Goal: Task Accomplishment & Management: Manage account settings

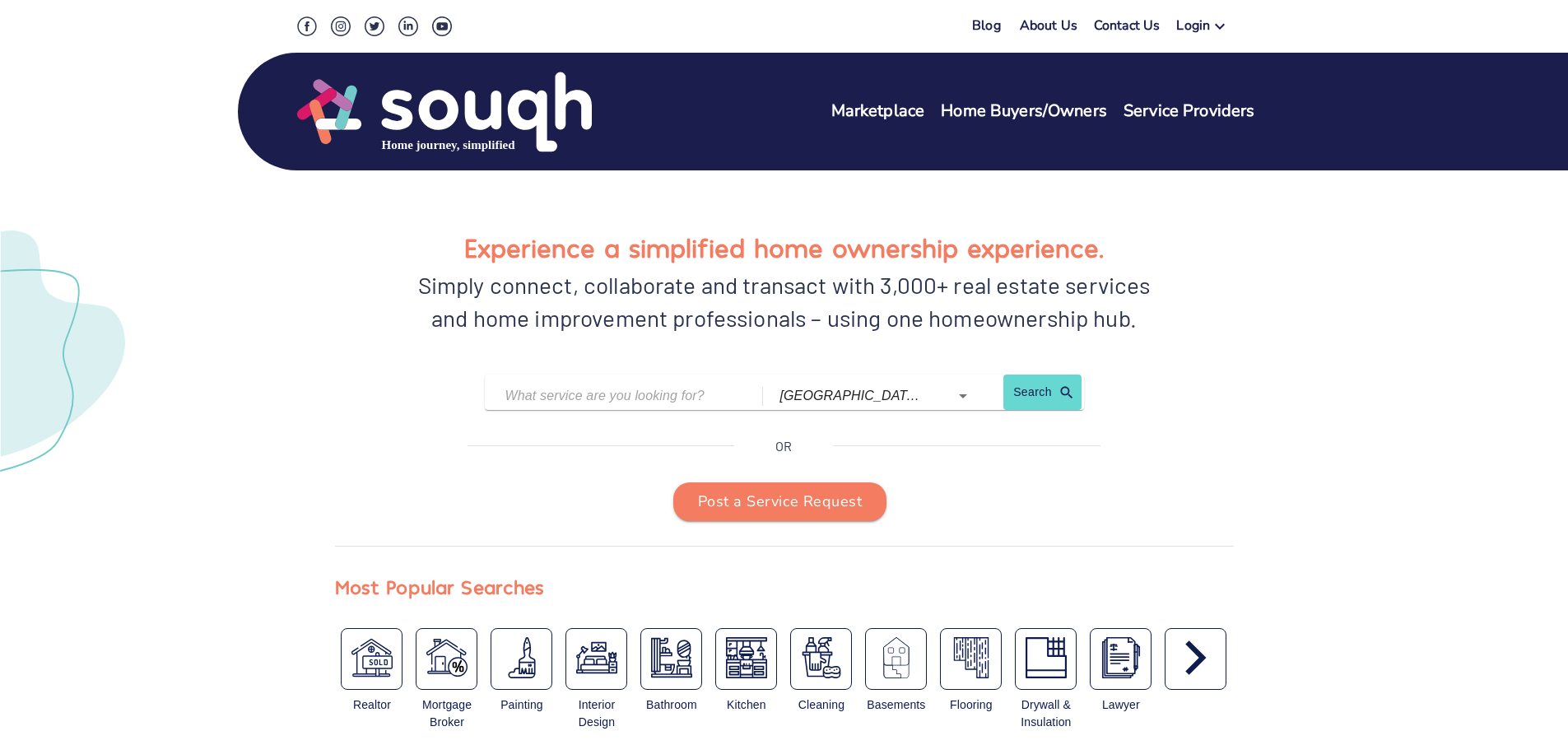
click at [1220, 27] on icon at bounding box center [1219, 27] width 10 height 6
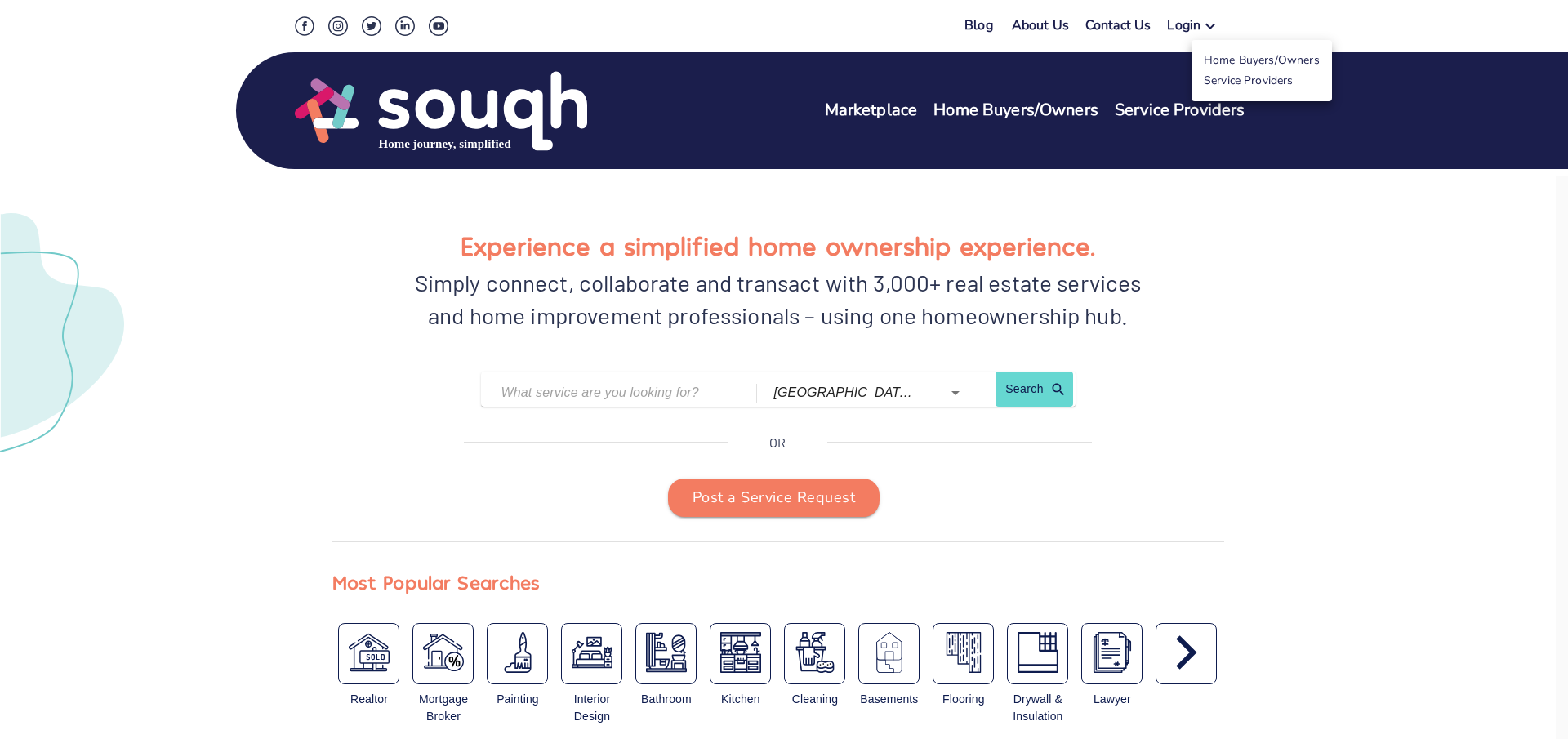
click at [1228, 397] on div at bounding box center [784, 369] width 1568 height 739
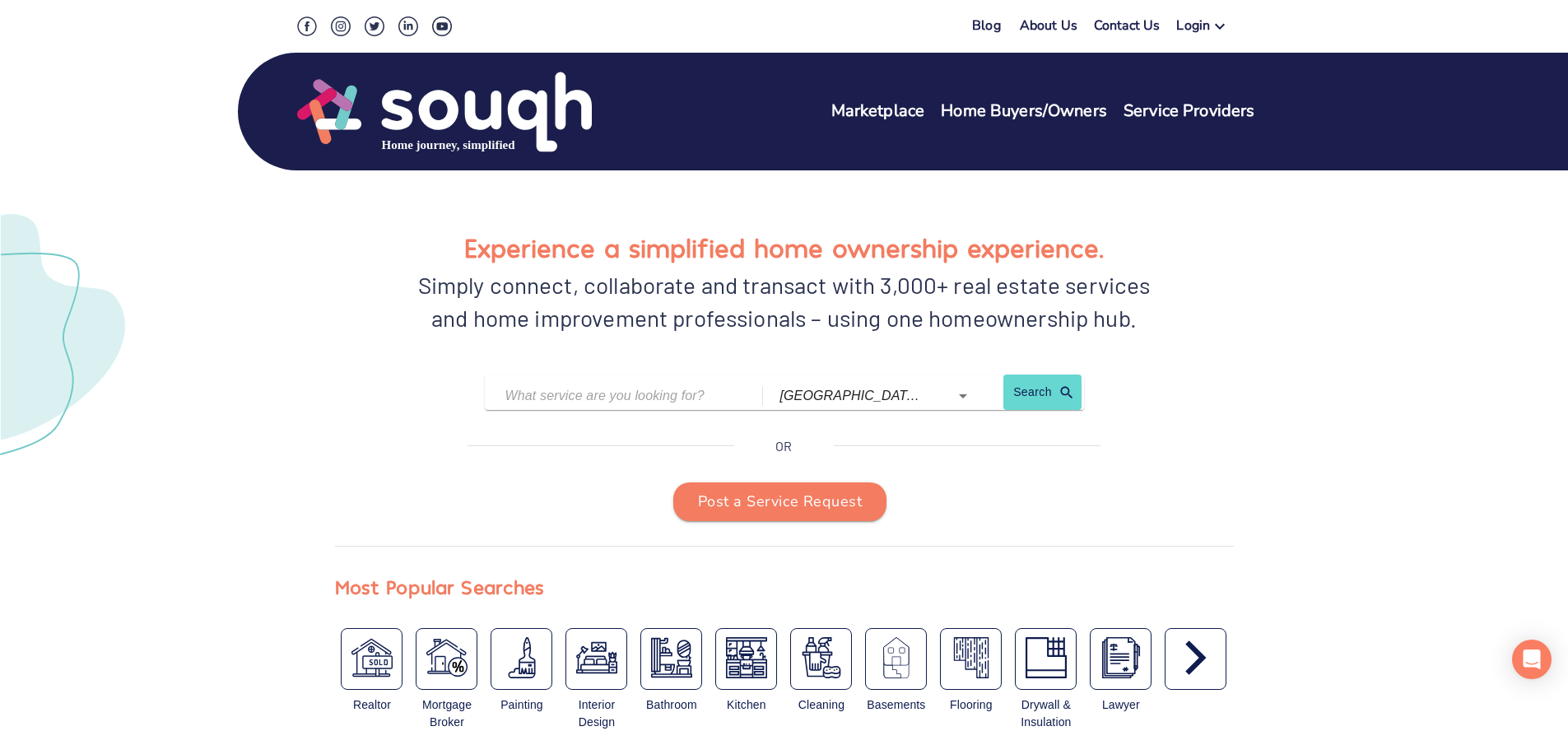
click at [1151, 113] on link "Service Providers" at bounding box center [1188, 111] width 131 height 24
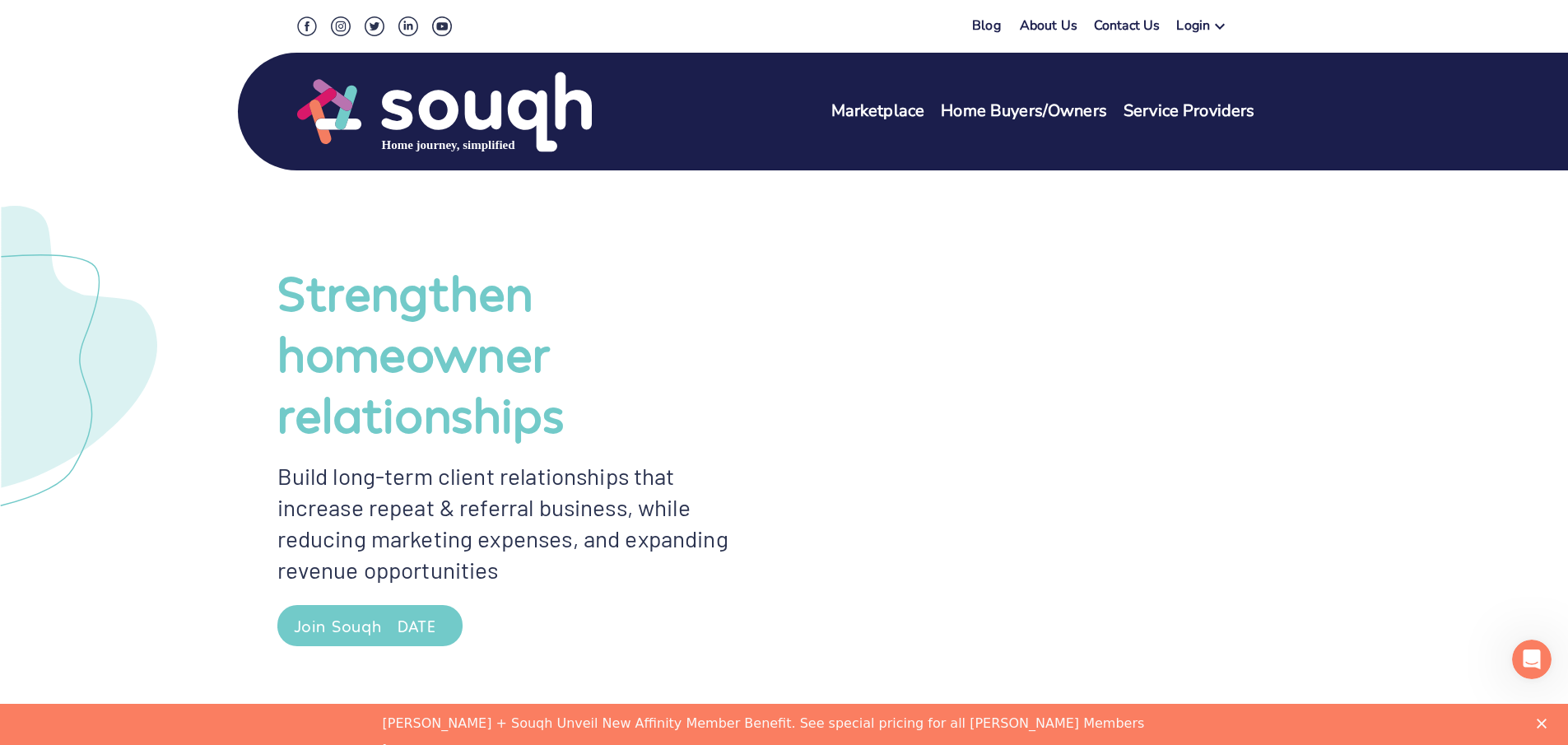
click at [1218, 26] on icon at bounding box center [1219, 27] width 10 height 6
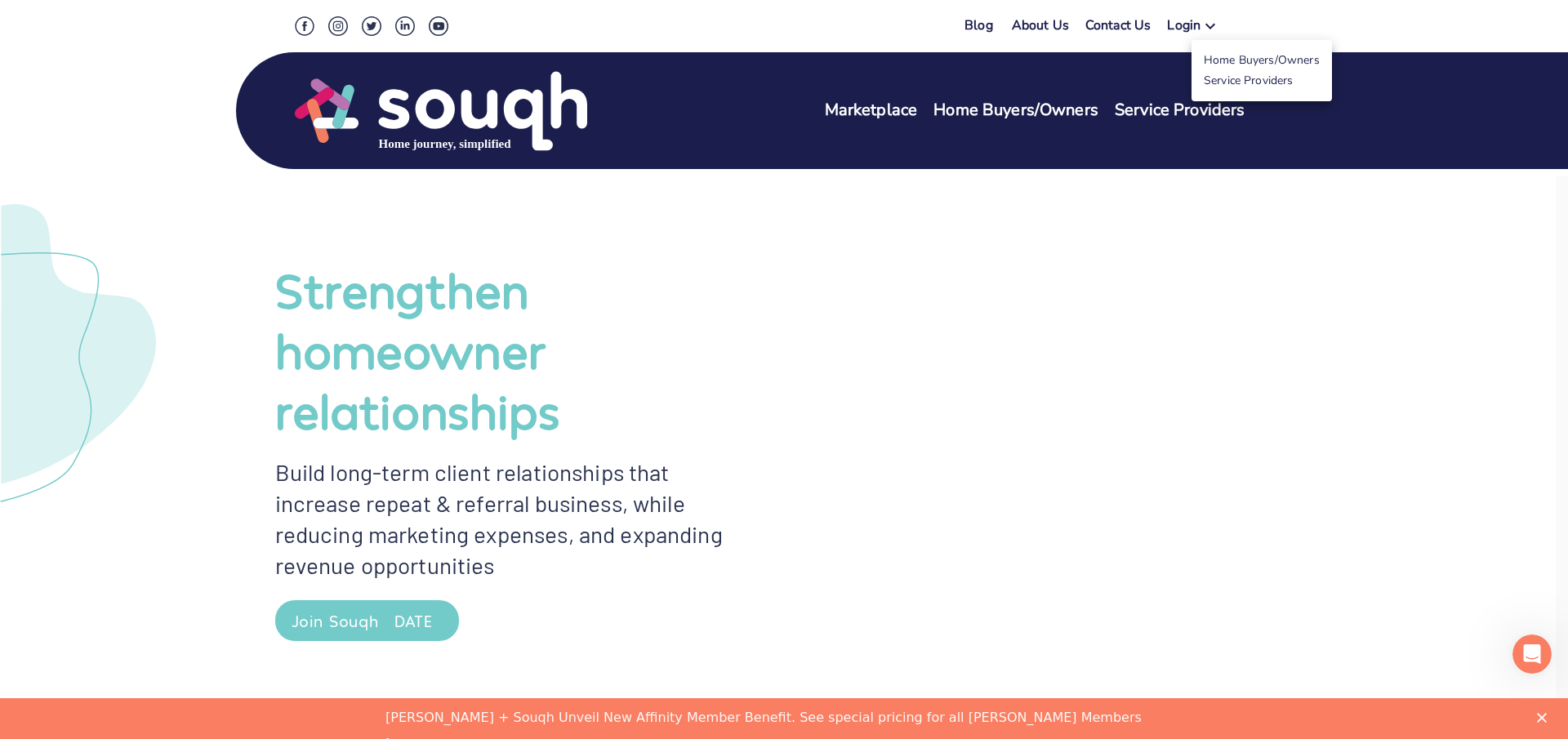
click at [1217, 79] on link "Service Providers" at bounding box center [1249, 80] width 89 height 15
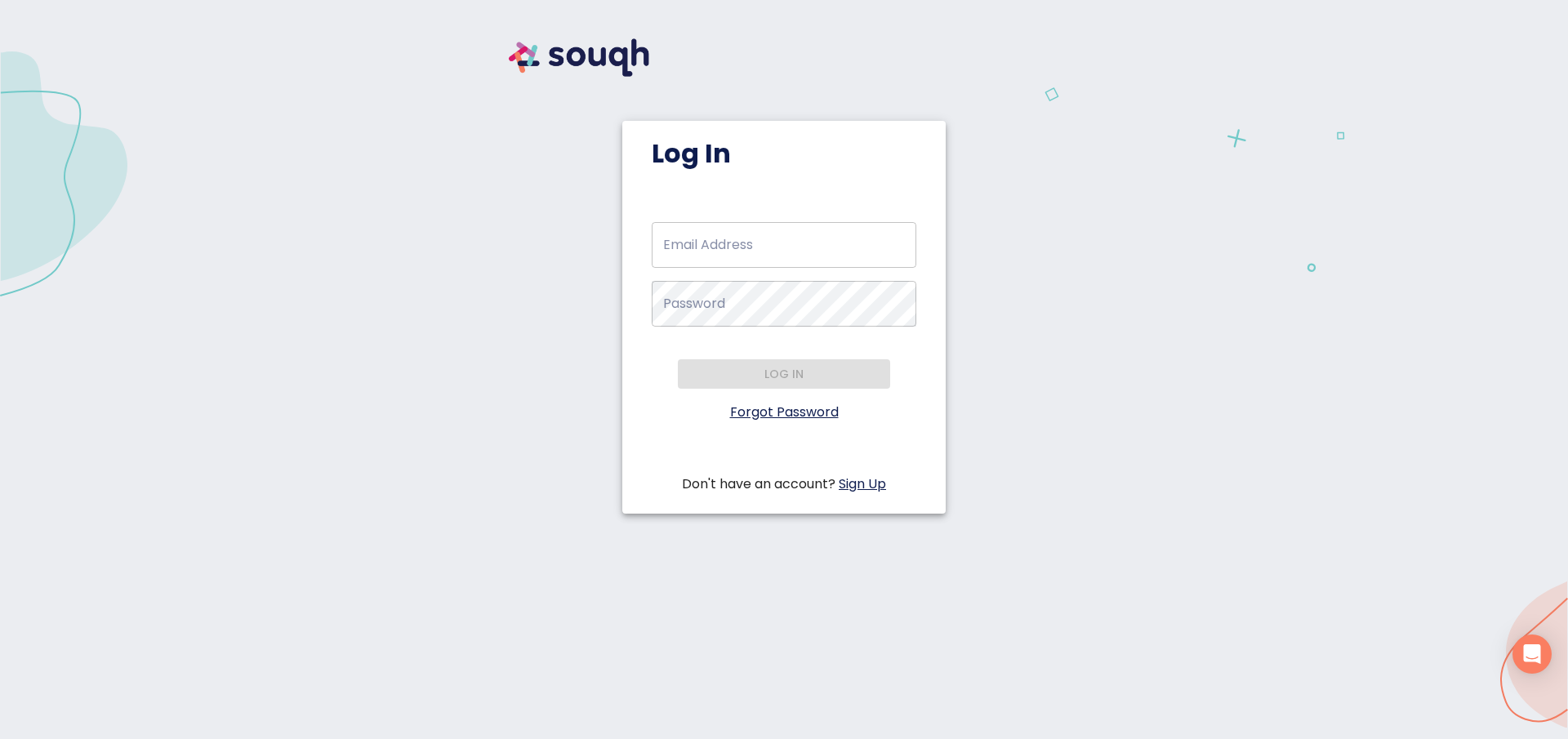
click at [687, 240] on input "Email Address   *" at bounding box center [784, 245] width 264 height 46
type input "[EMAIL_ADDRESS][DOMAIN_NAME]"
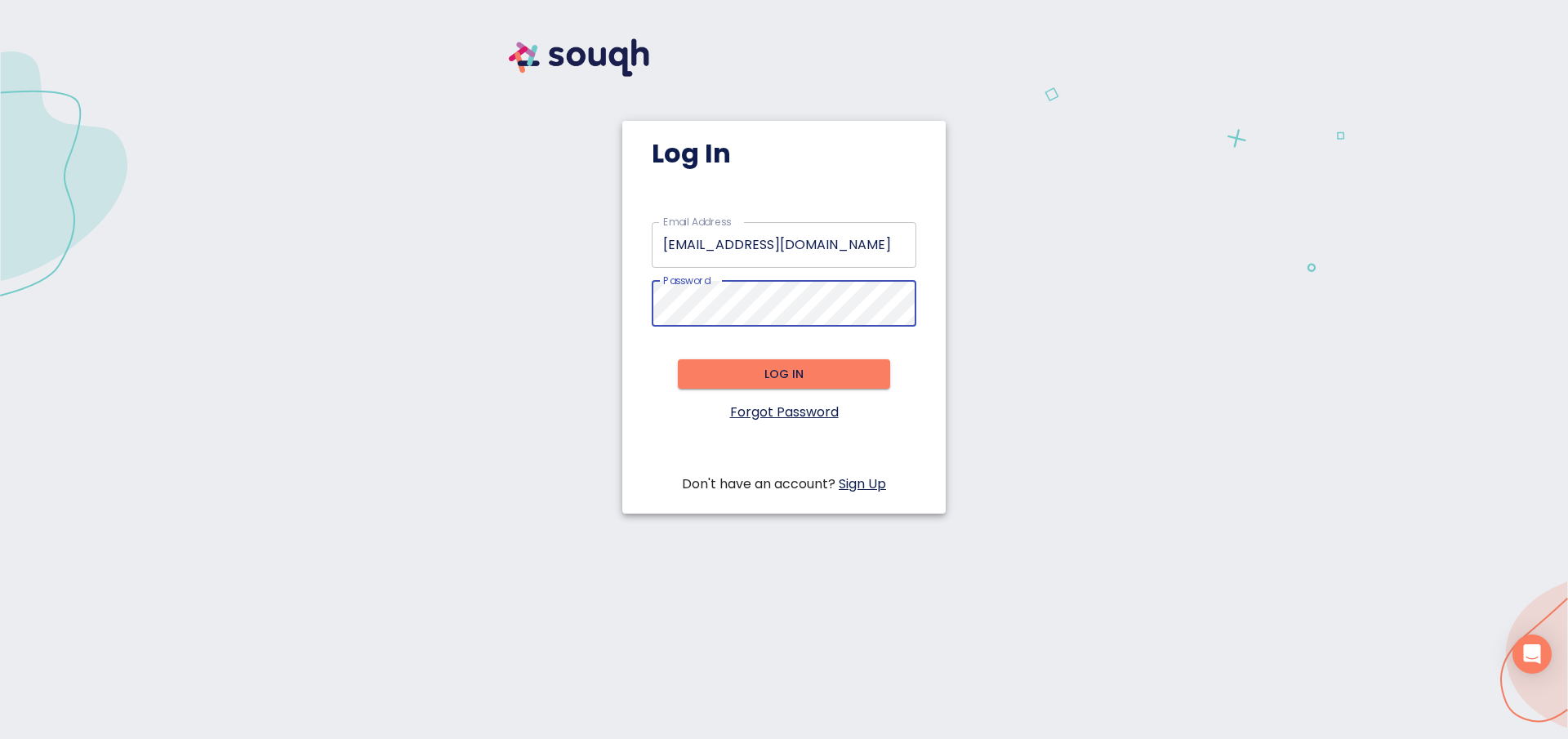
click at [782, 384] on span "Log in" at bounding box center [784, 374] width 186 height 20
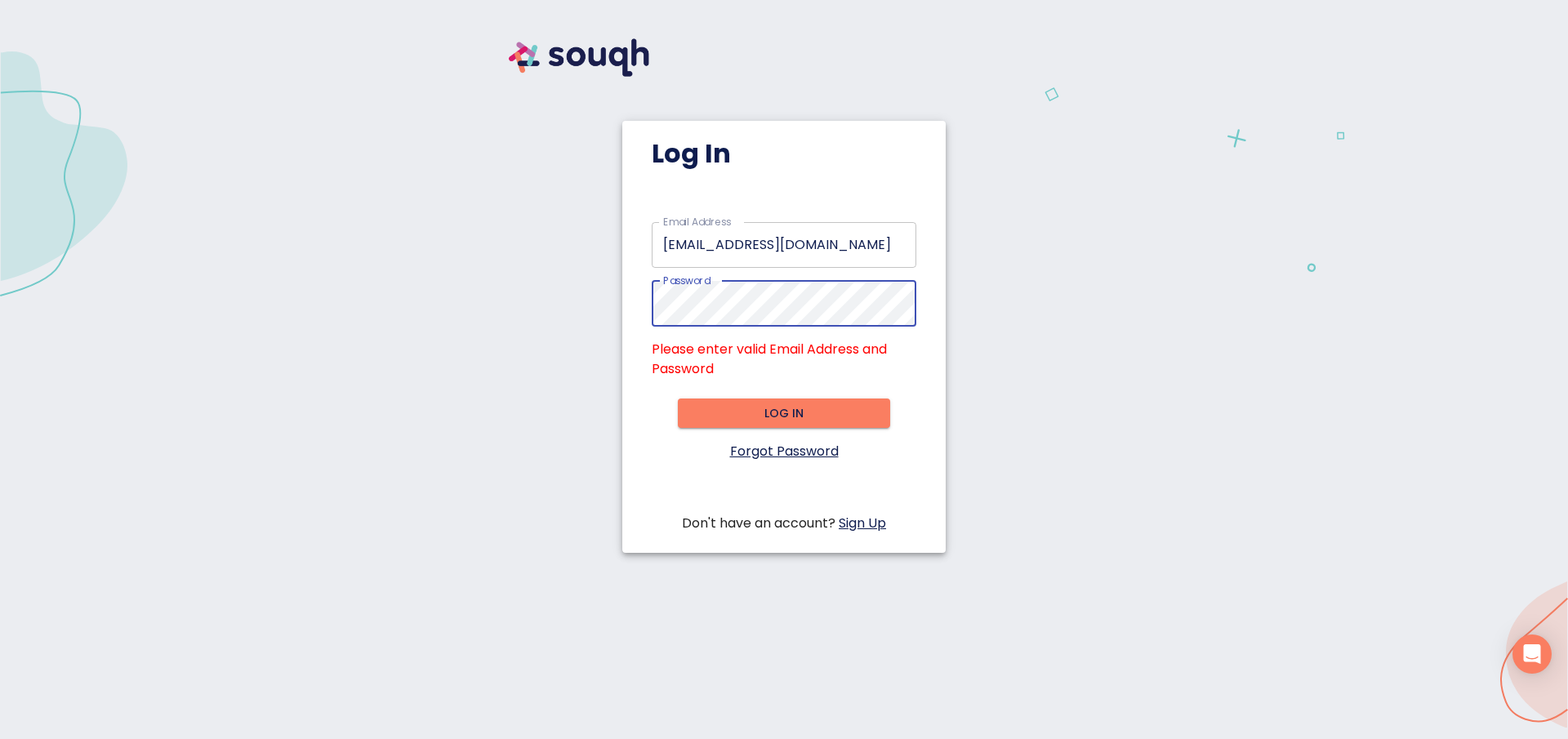
click at [325, 301] on div "Log In Email Address   * [EMAIL_ADDRESS][DOMAIN_NAME] Email Address * Password …" at bounding box center [784, 302] width 1528 height 566
click at [800, 442] on link "Forgot Password" at bounding box center [784, 452] width 108 height 19
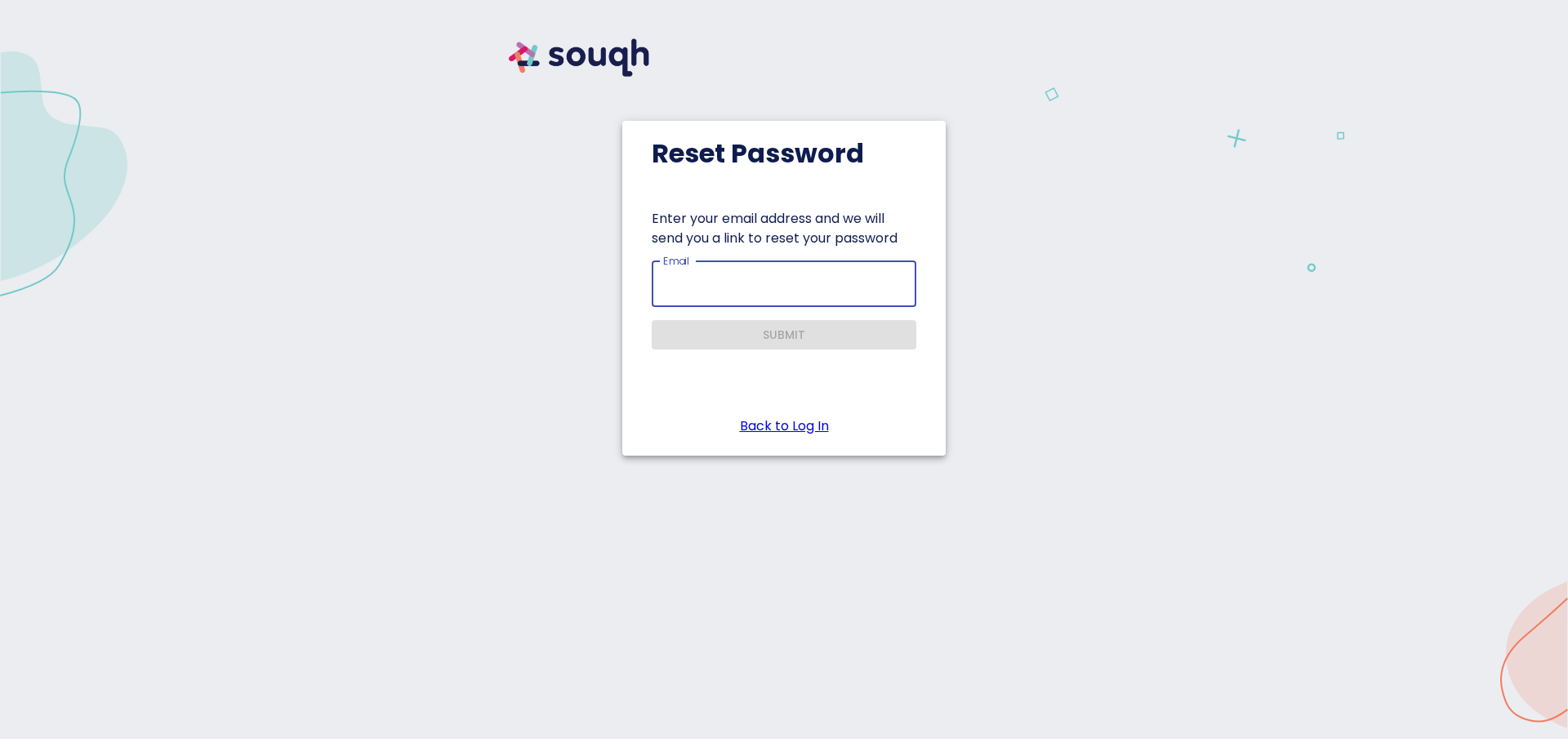
click at [692, 282] on input "Email" at bounding box center [784, 284] width 264 height 46
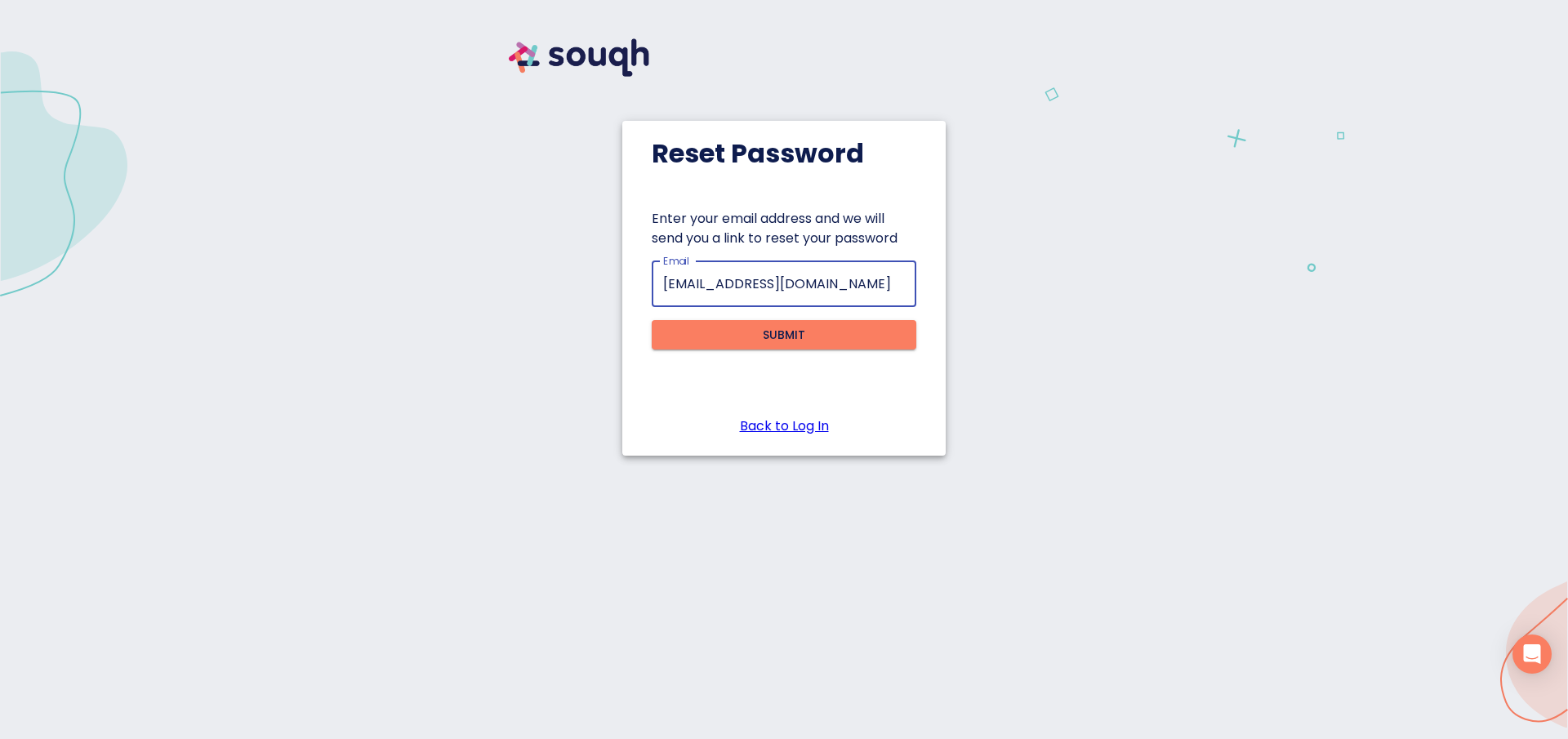
click at [679, 282] on input "[EMAIL_ADDRESS][DOMAIN_NAME]" at bounding box center [784, 284] width 264 height 46
type input "[EMAIL_ADDRESS][DOMAIN_NAME]"
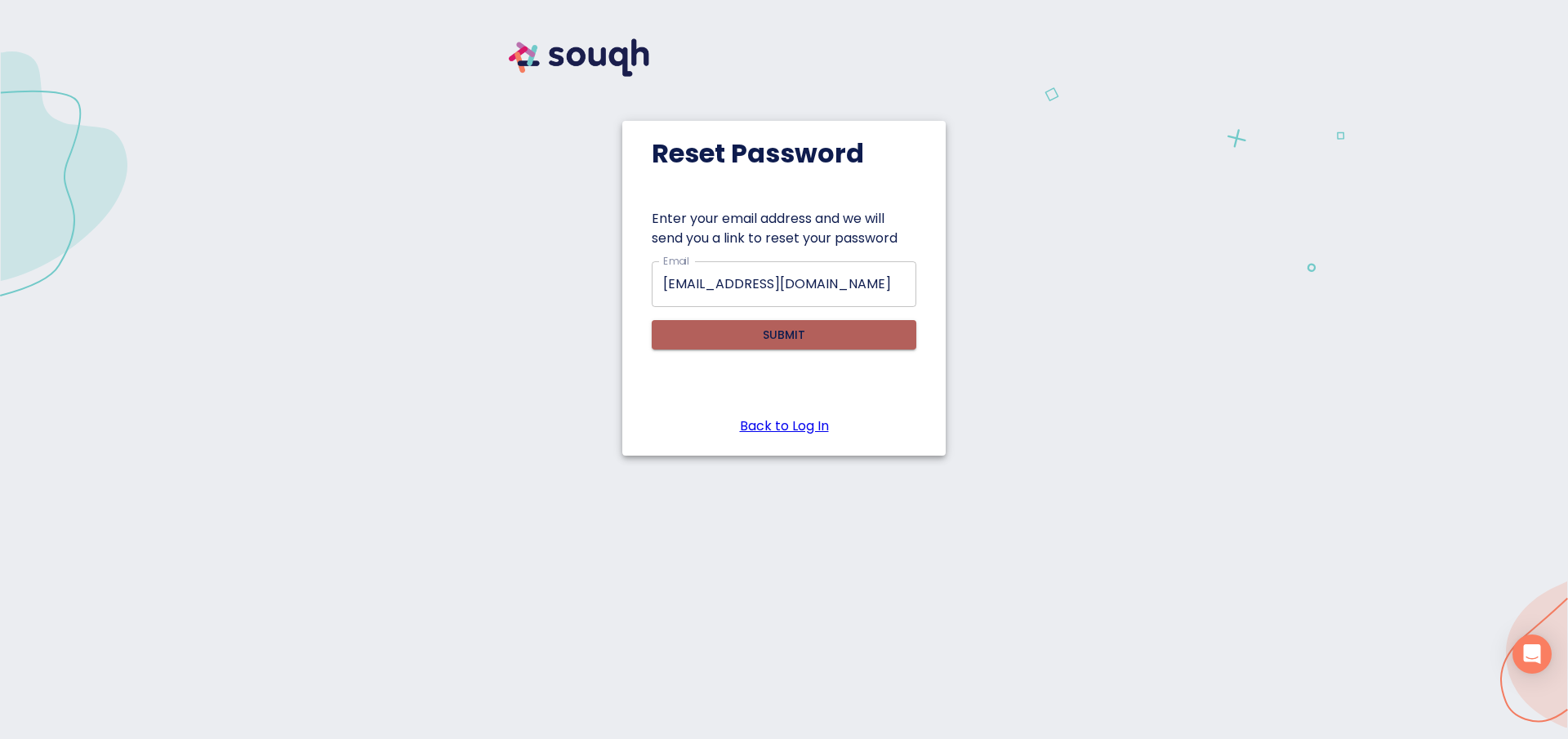
click at [784, 321] on button "Submit" at bounding box center [784, 336] width 264 height 30
